Goal: Transaction & Acquisition: Book appointment/travel/reservation

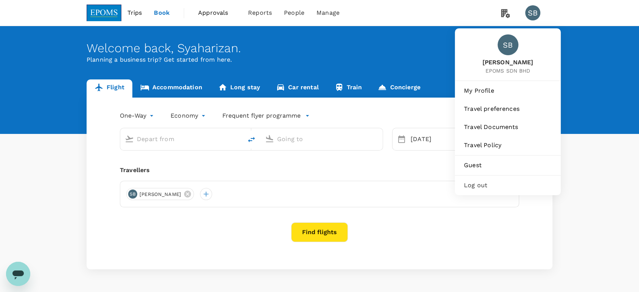
click at [486, 186] on span "Log out" at bounding box center [508, 185] width 88 height 9
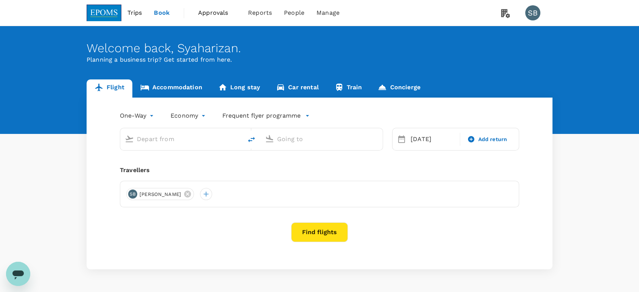
type input "Kuala Terengganu (TGG)"
type input "Sultan Abdul Aziz Shah (SZB)"
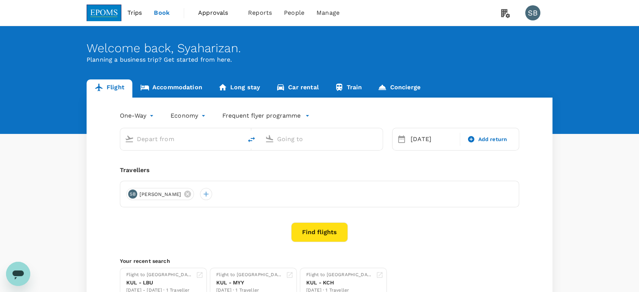
type input "Kuala Terengganu (TGG)"
type input "Sultan Abdul Aziz Shah (SZB)"
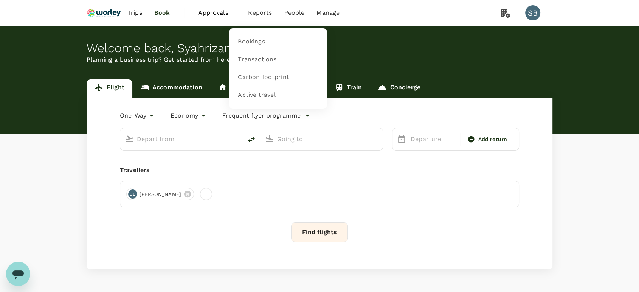
type input "roundtrip"
type input "Kuala Lumpur Intl ([GEOGRAPHIC_DATA])"
type input "Miri Intl (MYY)"
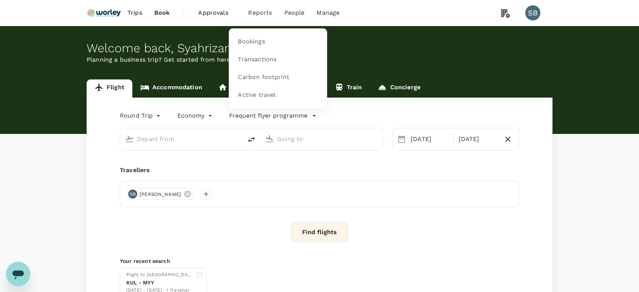
type input "Kuala Lumpur Intl ([GEOGRAPHIC_DATA])"
type input "Miri Intl (MYY)"
